Goal: Task Accomplishment & Management: Manage account settings

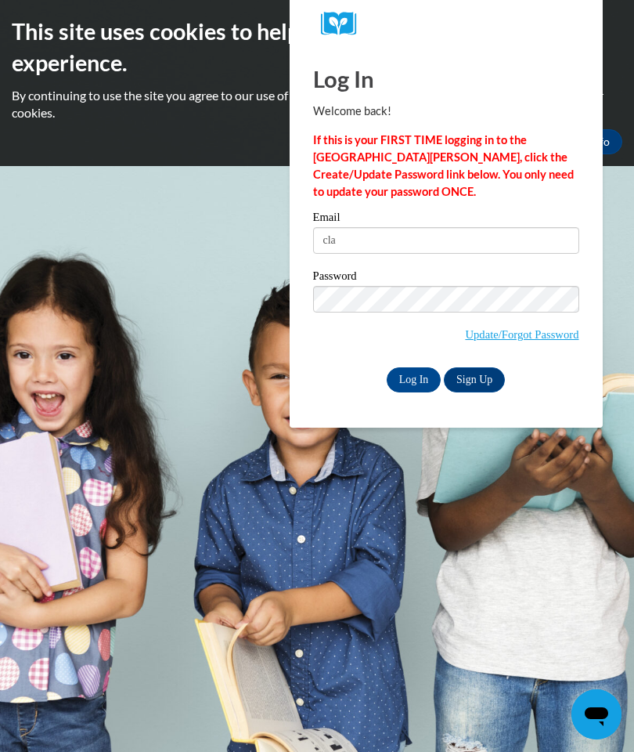
type input "[EMAIL_ADDRESS][DOMAIN_NAME]"
click at [406, 378] on input "Log In" at bounding box center [414, 379] width 55 height 25
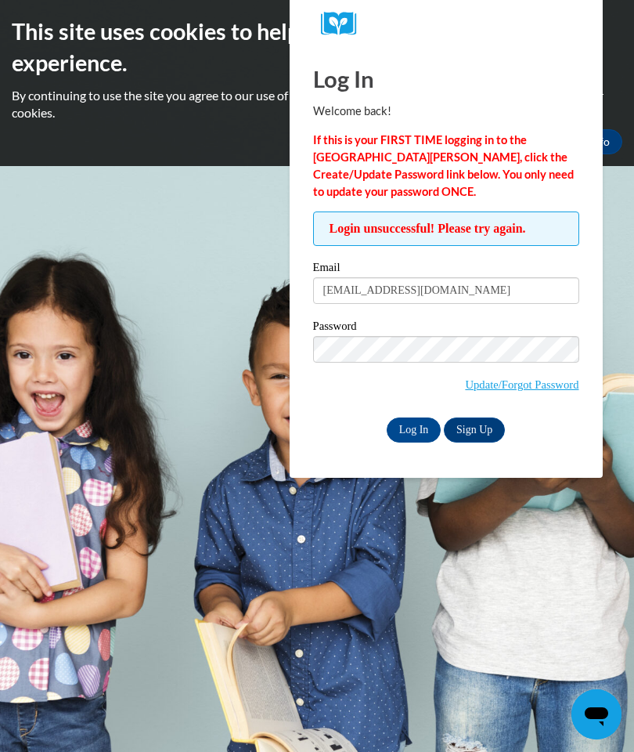
click at [408, 431] on input "Log In" at bounding box center [414, 429] width 55 height 25
click at [474, 295] on input "[EMAIL_ADDRESS][DOMAIN_NAME]" at bounding box center [446, 290] width 266 height 27
click at [416, 428] on input "Log In" at bounding box center [414, 429] width 55 height 25
click at [54, 618] on body "This site uses cookies to help improve your learning experience. By continuing …" at bounding box center [317, 376] width 634 height 752
click at [359, 678] on body "This site uses cookies to help improve your learning experience. By continuing …" at bounding box center [317, 376] width 634 height 752
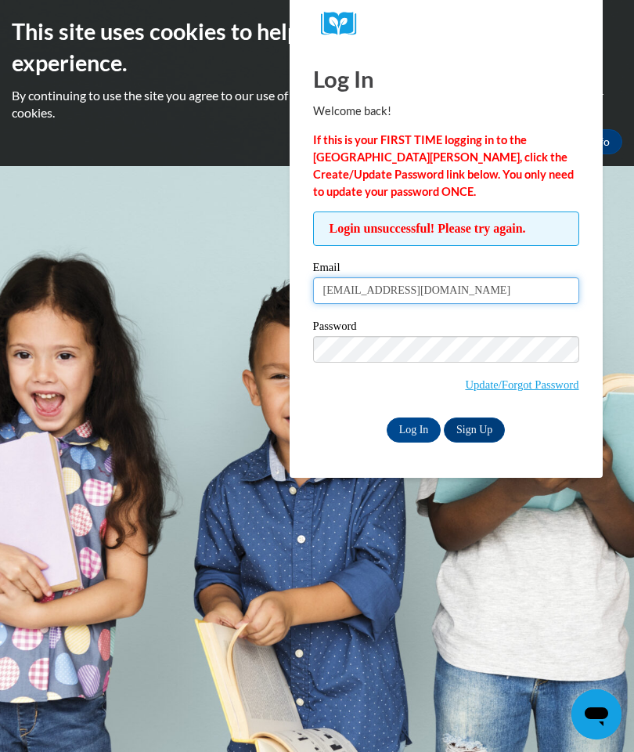
click at [468, 301] on input "[EMAIL_ADDRESS][DOMAIN_NAME]" at bounding box center [446, 290] width 266 height 27
click at [473, 240] on span "Login unsuccessful! Please try again." at bounding box center [446, 228] width 266 height 34
click at [445, 301] on input "[EMAIL_ADDRESS][DOMAIN_NAME]" at bounding box center [446, 290] width 266 height 27
click at [405, 424] on input "Log In" at bounding box center [414, 429] width 55 height 25
click at [424, 430] on input "Log In" at bounding box center [414, 429] width 55 height 25
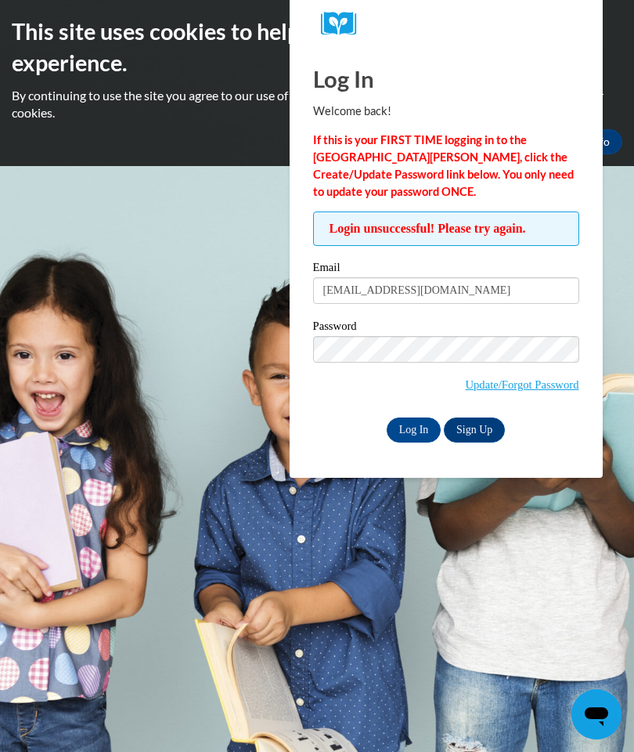
click at [427, 421] on input "Log In" at bounding box center [414, 429] width 55 height 25
click at [395, 436] on input "Log In" at bounding box center [414, 429] width 55 height 25
